Goal: Navigation & Orientation: Find specific page/section

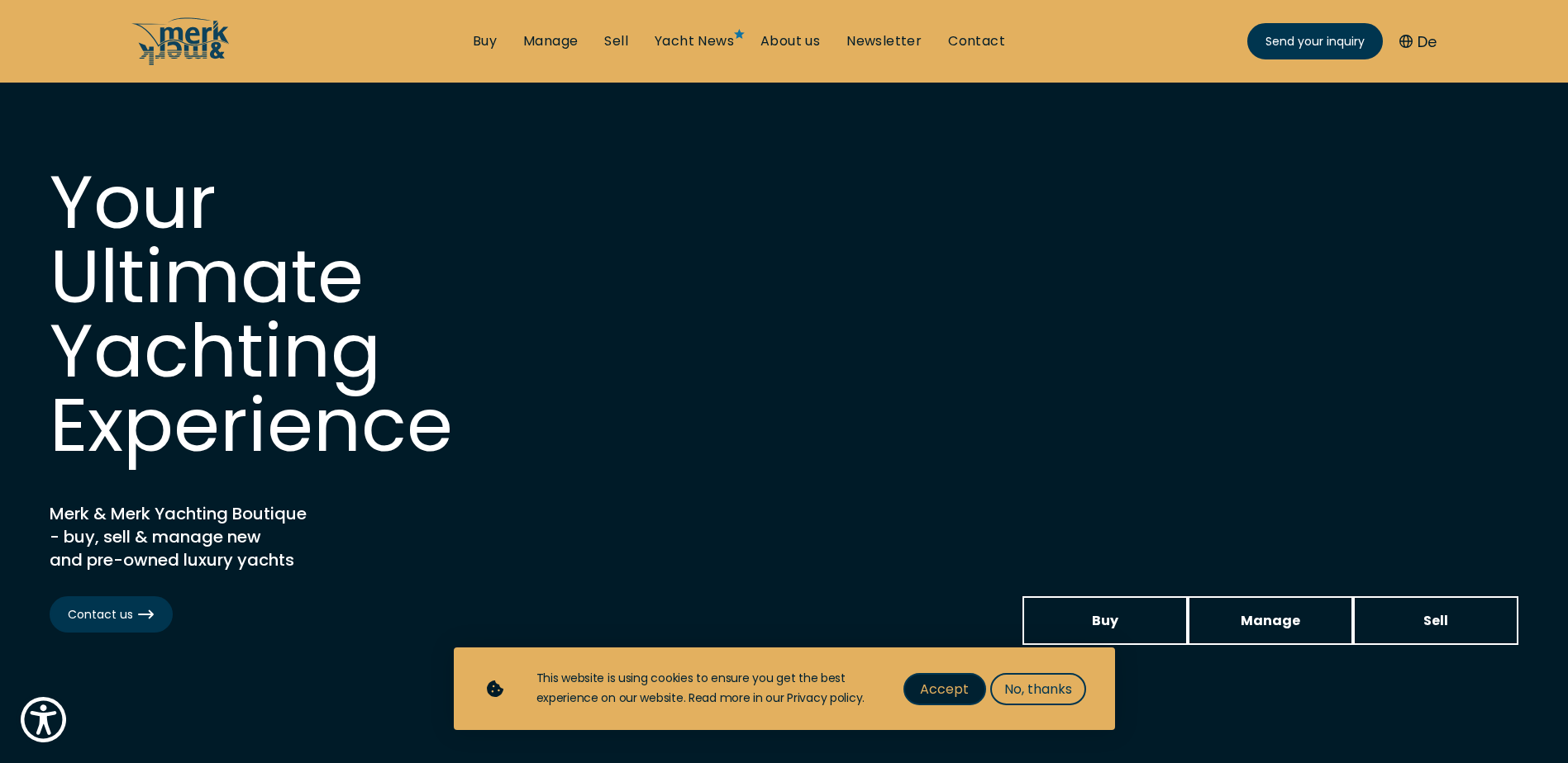
click at [943, 680] on span "Accept" at bounding box center [944, 689] width 49 height 20
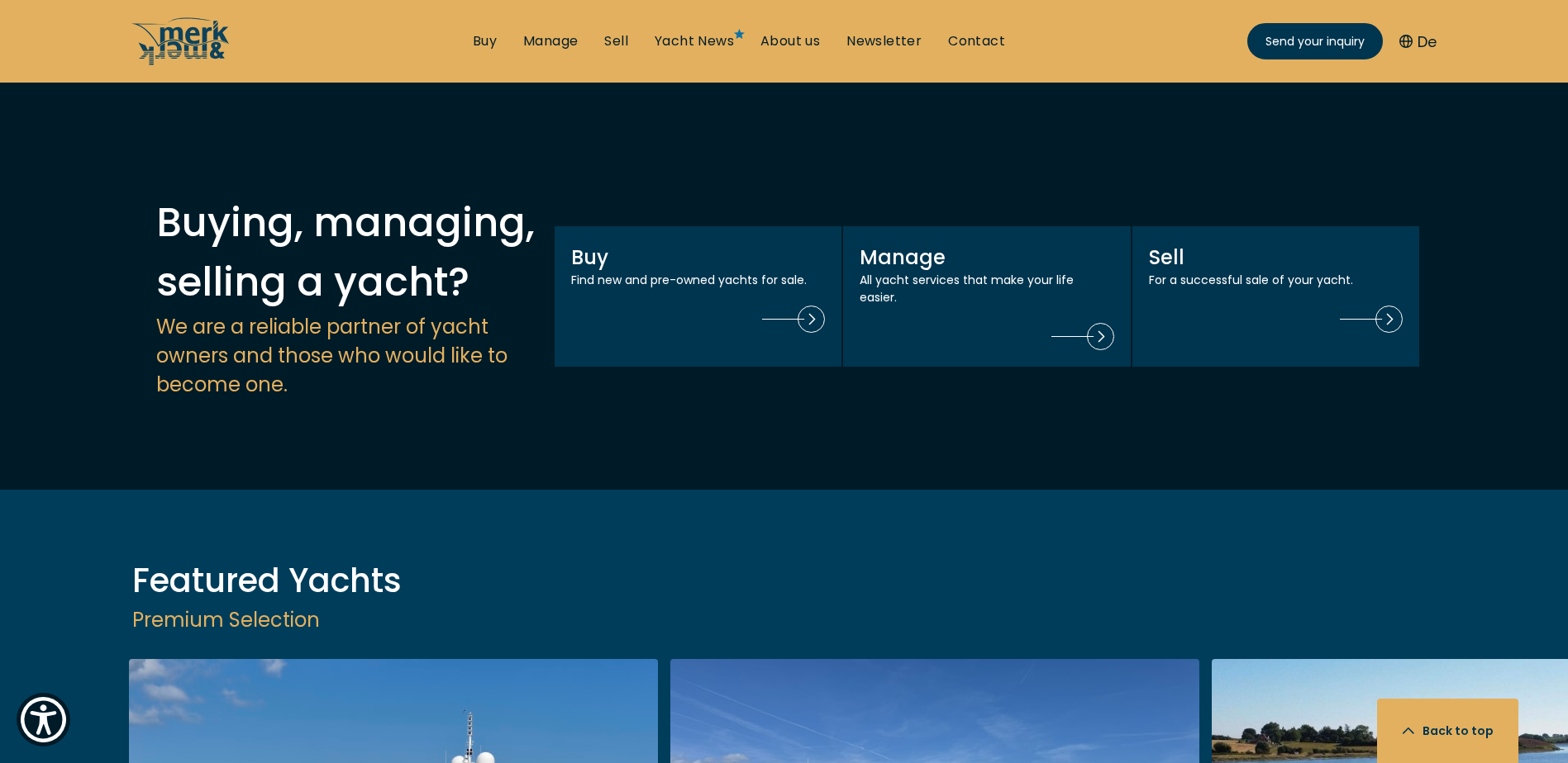
scroll to position [1747, 0]
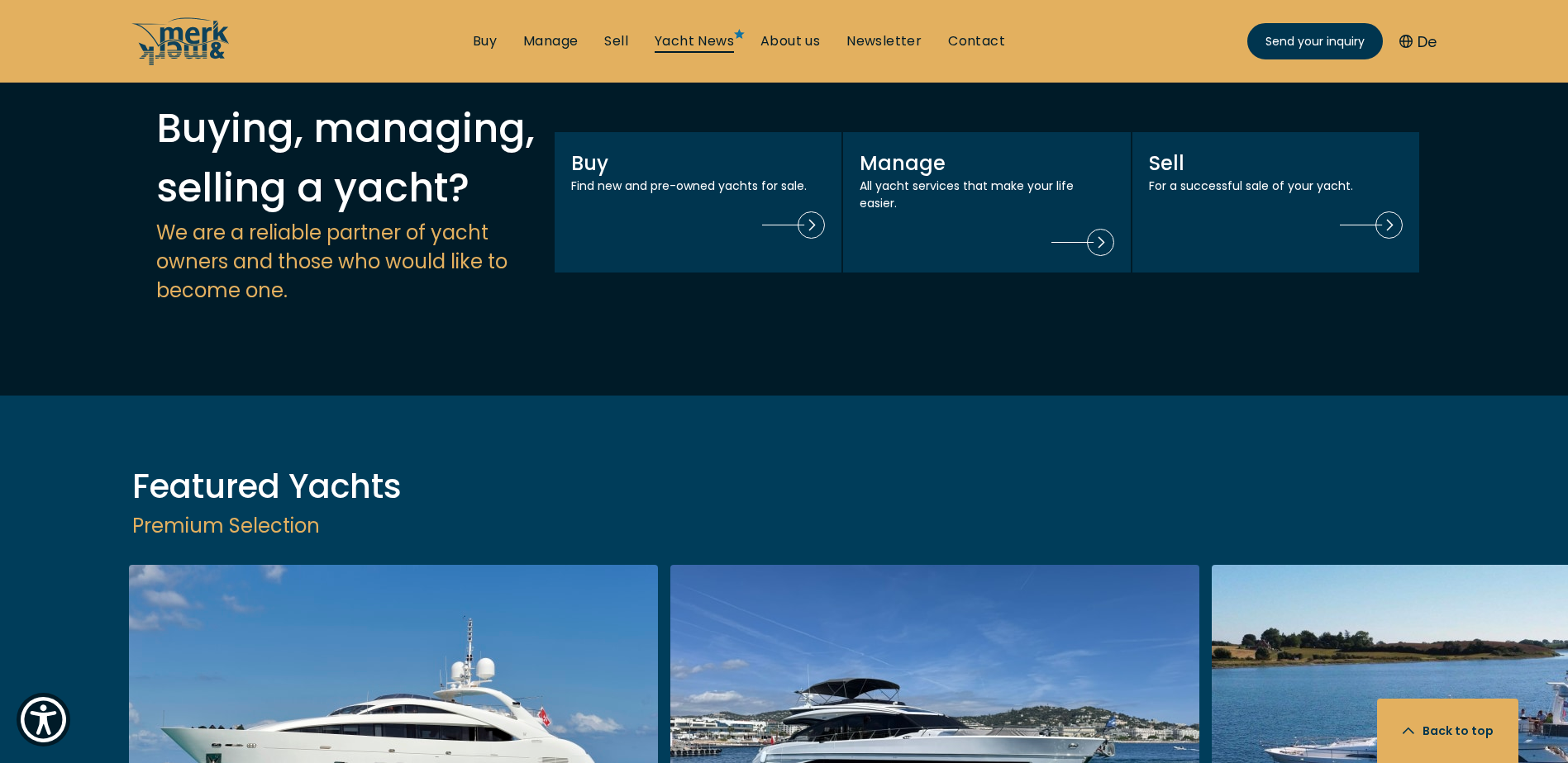
click at [683, 38] on link "Yacht News" at bounding box center [694, 42] width 79 height 18
click at [784, 37] on link "About us" at bounding box center [790, 42] width 59 height 18
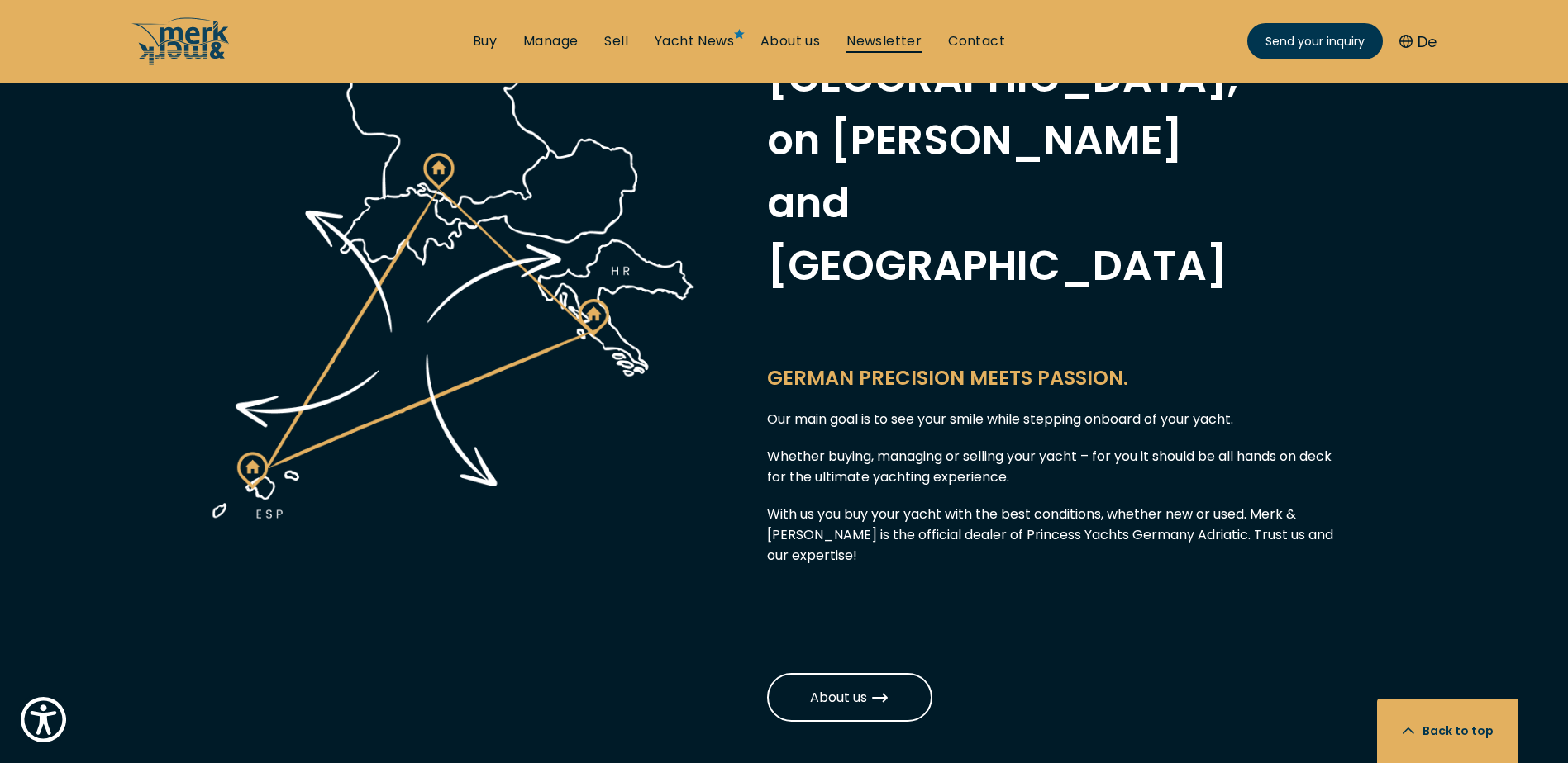
click at [904, 35] on link "Newsletter" at bounding box center [883, 42] width 75 height 18
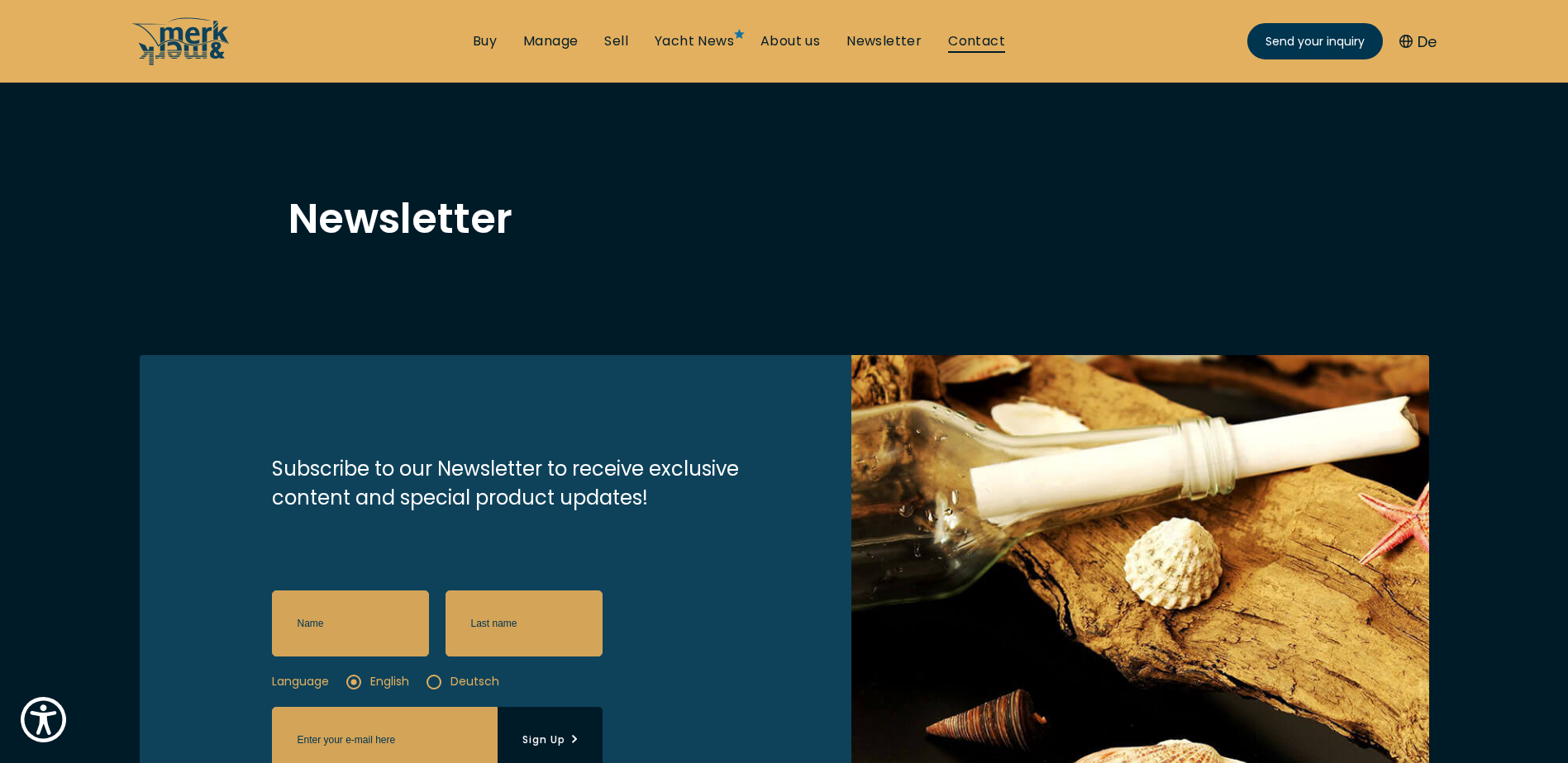
click at [991, 38] on link "Contact" at bounding box center [976, 42] width 57 height 18
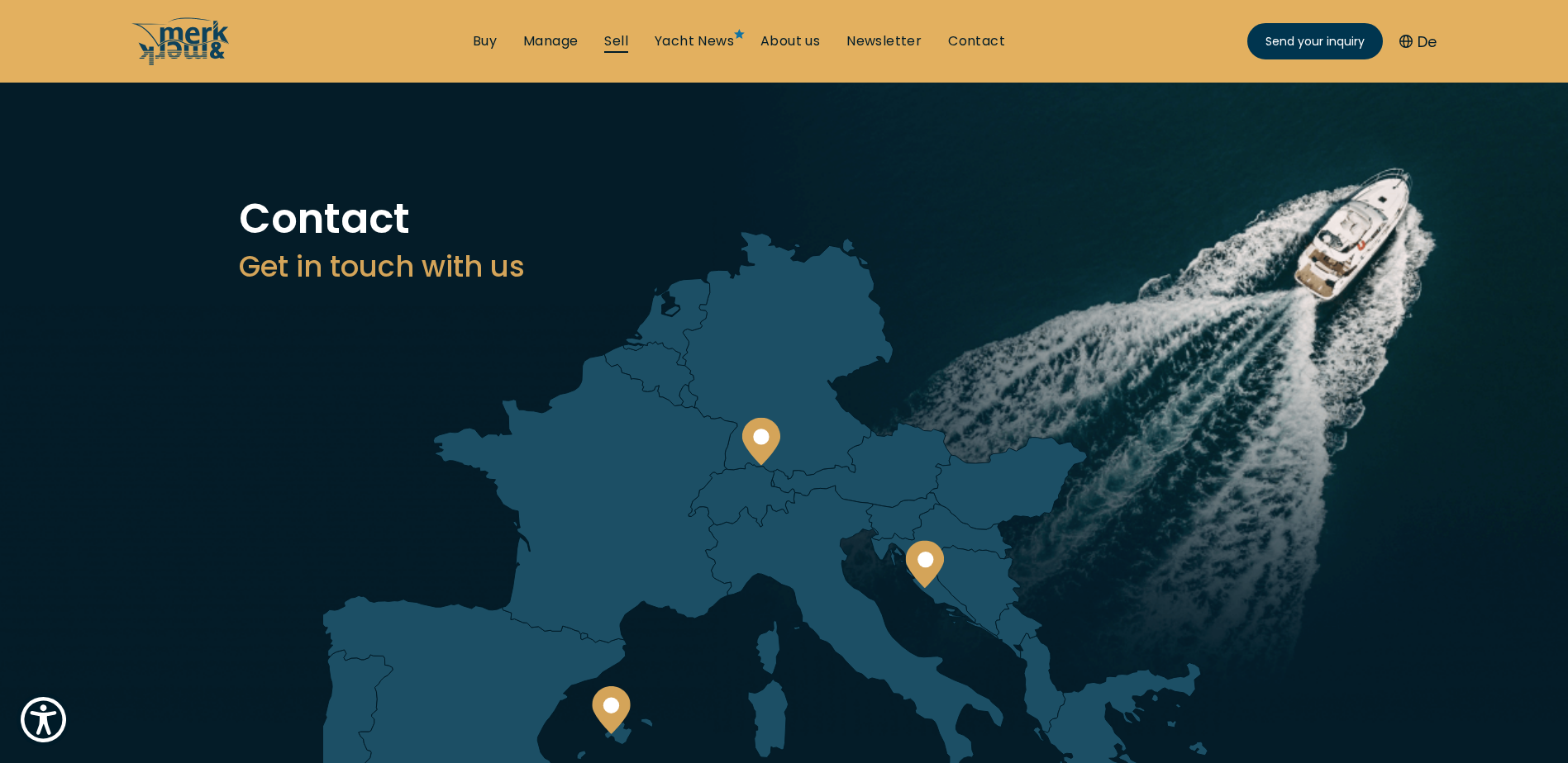
click at [622, 40] on link "Sell" at bounding box center [616, 42] width 24 height 18
select select "sell"
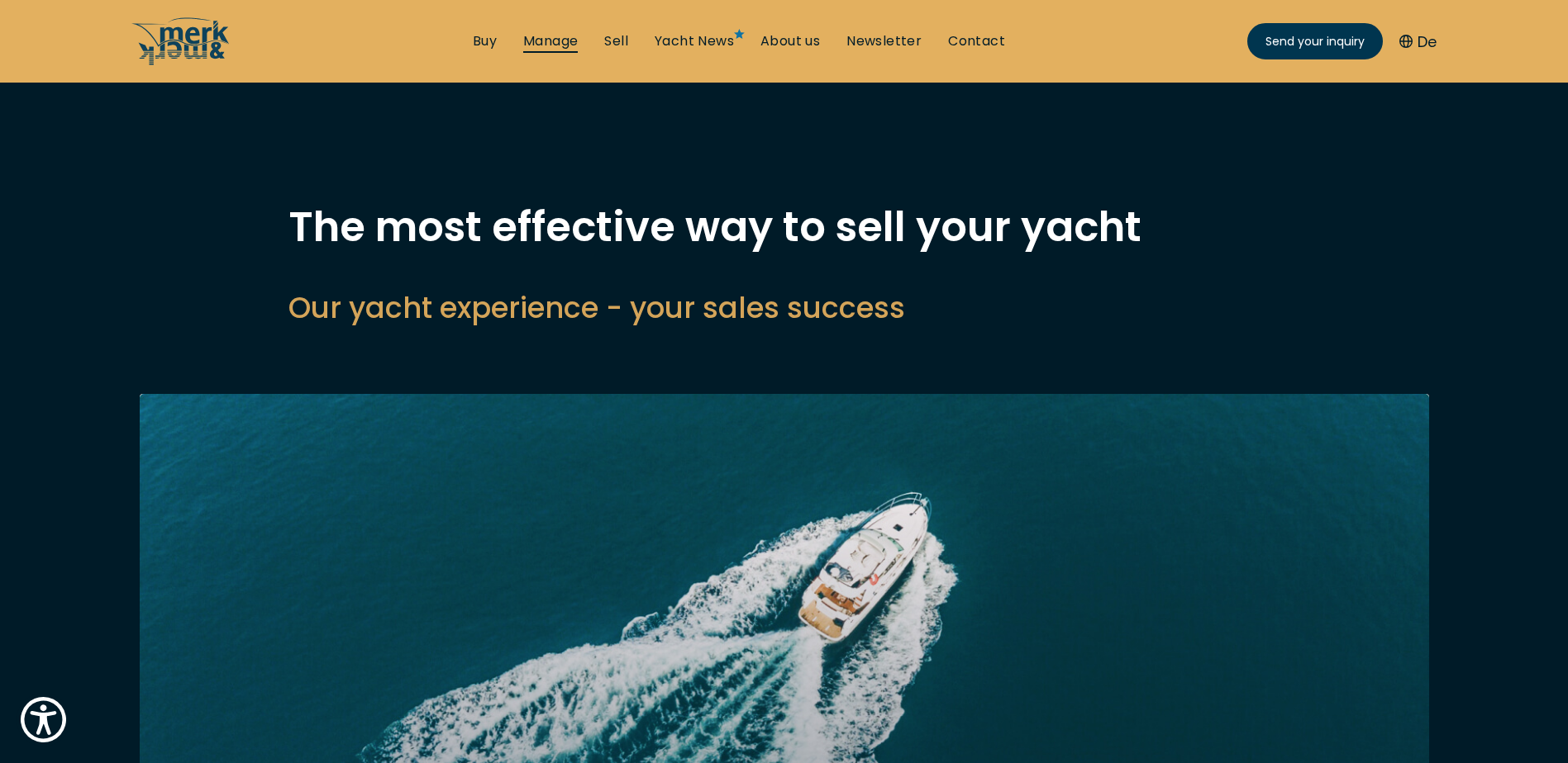
click at [541, 37] on link "Manage" at bounding box center [550, 42] width 54 height 18
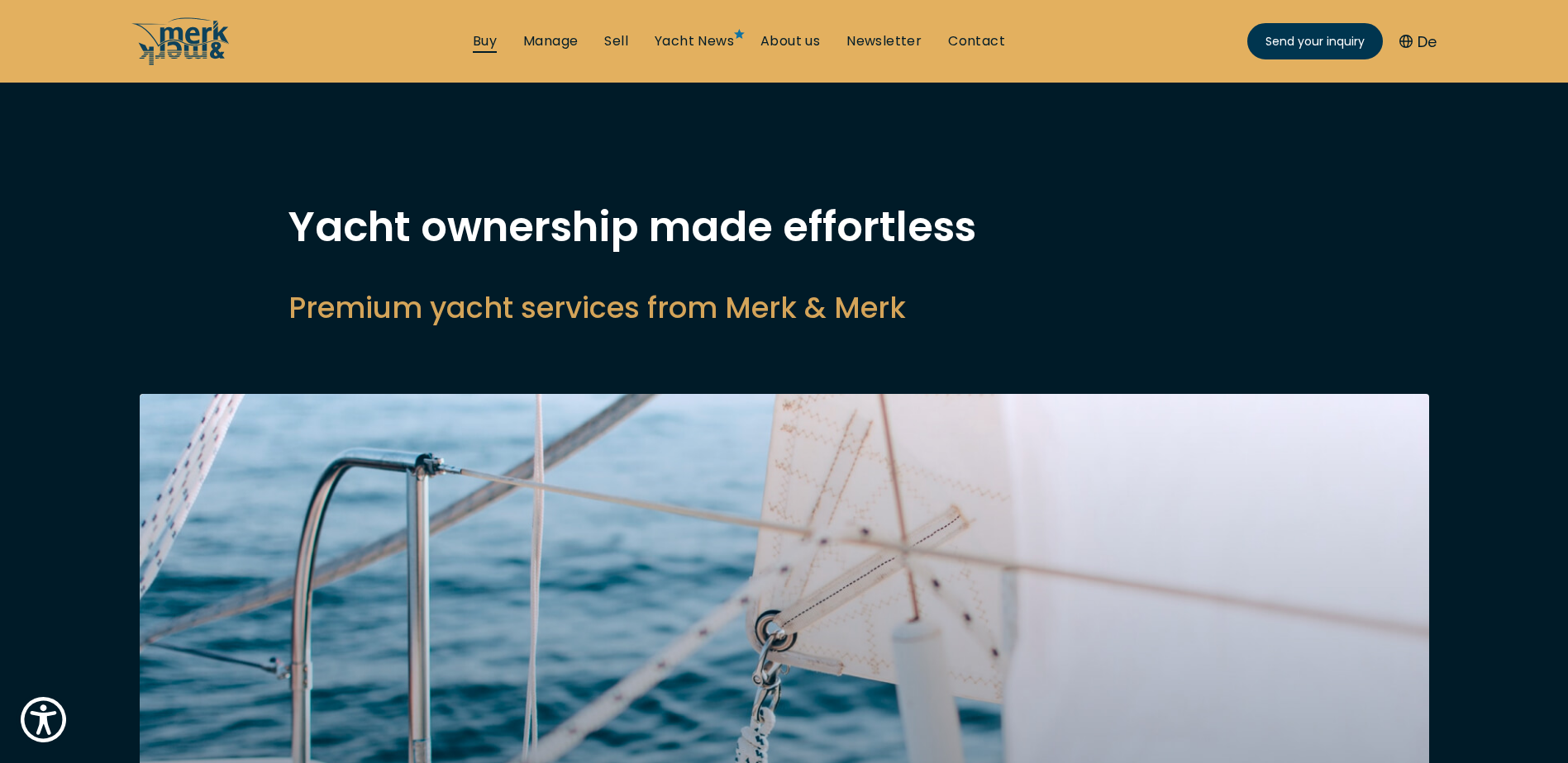
click at [491, 38] on link "Buy" at bounding box center [485, 42] width 24 height 18
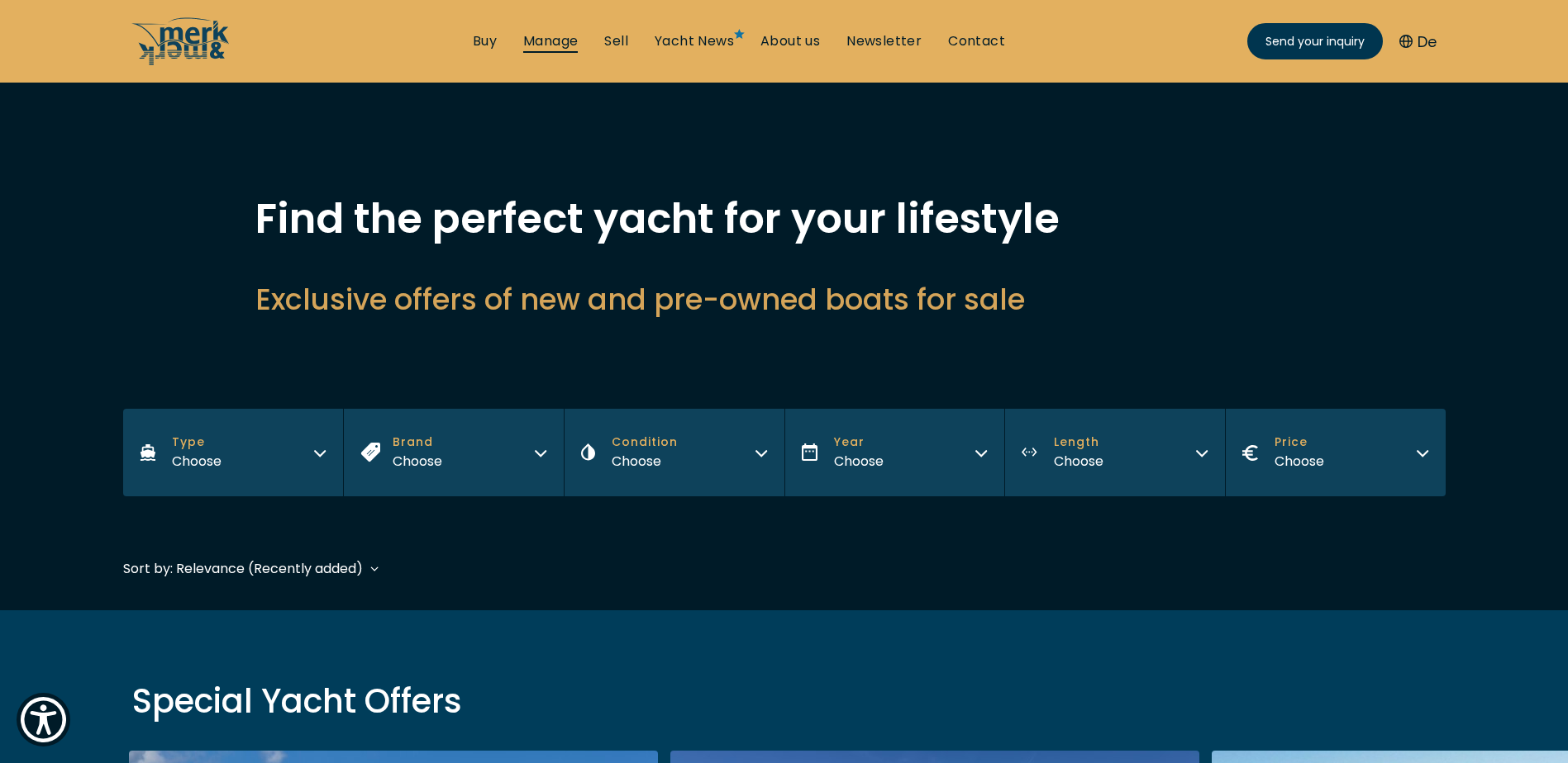
click at [562, 42] on link "Manage" at bounding box center [550, 42] width 54 height 18
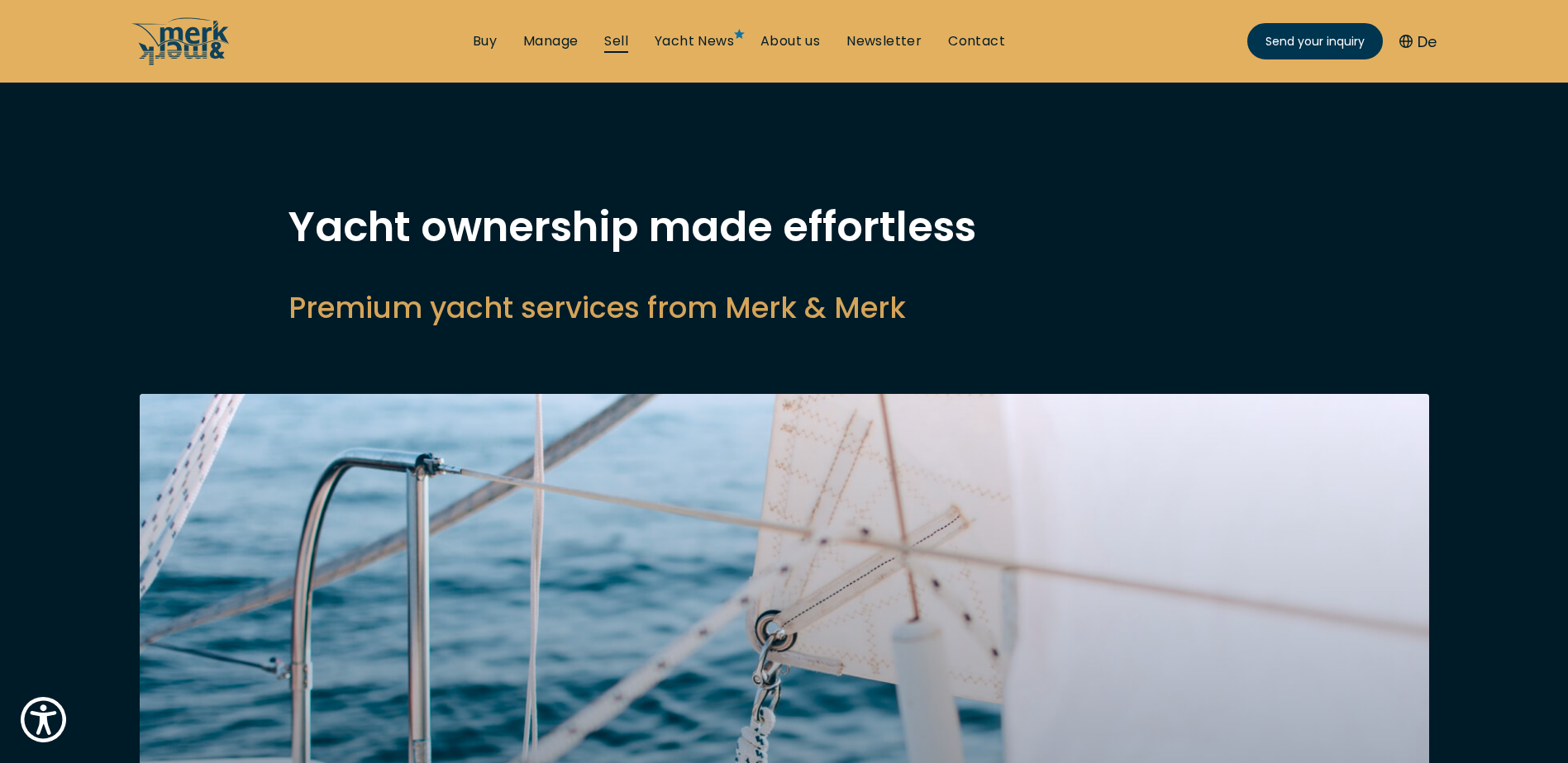
click at [617, 36] on link "Sell" at bounding box center [616, 42] width 24 height 18
select select "sell"
